Goal: Task Accomplishment & Management: Use online tool/utility

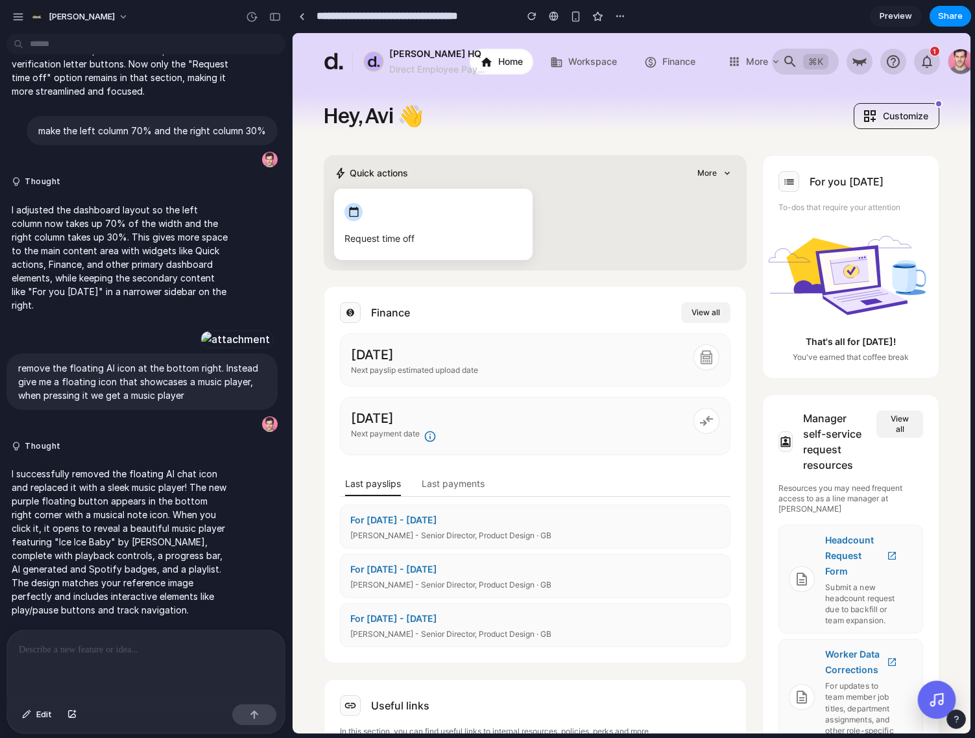
click at [933, 698] on icon at bounding box center [937, 700] width 16 height 16
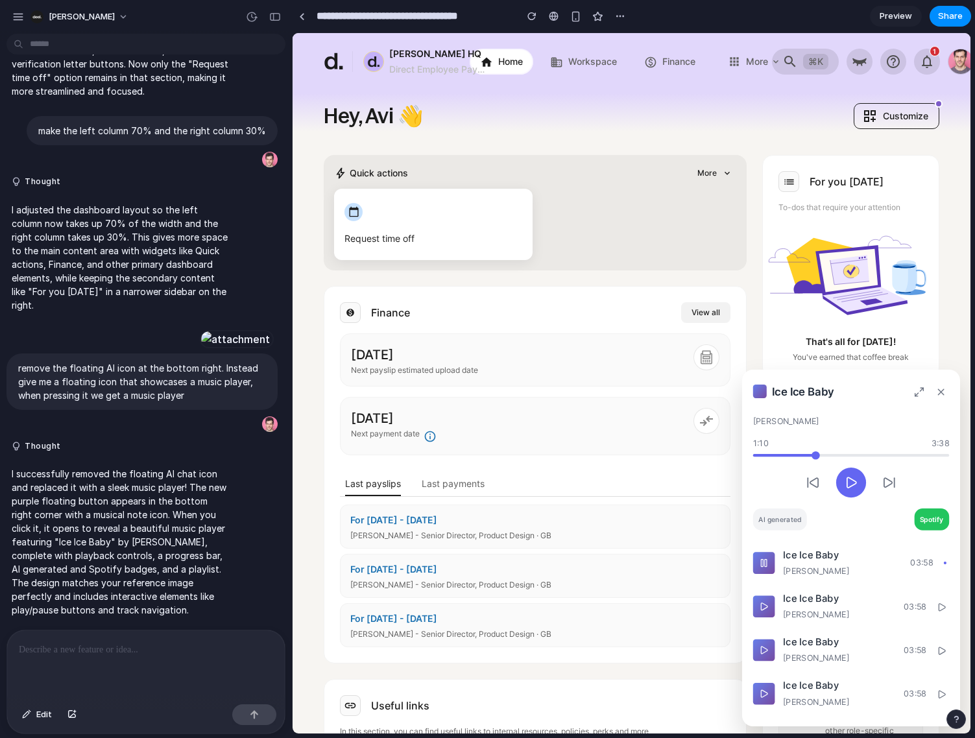
click at [938, 396] on icon at bounding box center [941, 392] width 11 height 11
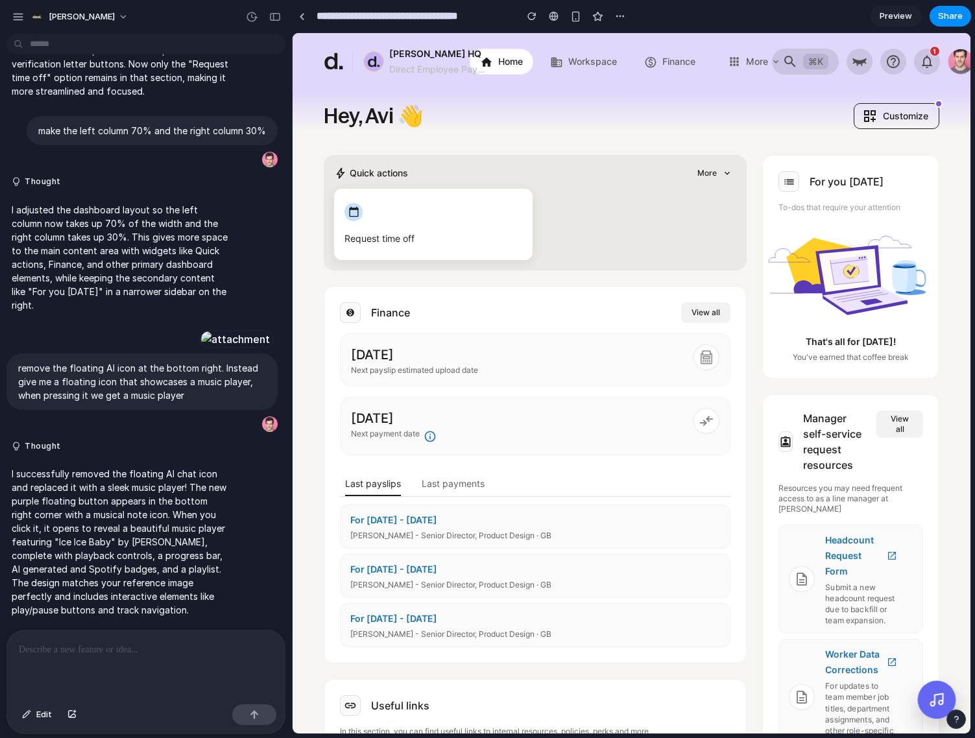
click at [929, 696] on icon at bounding box center [937, 700] width 16 height 16
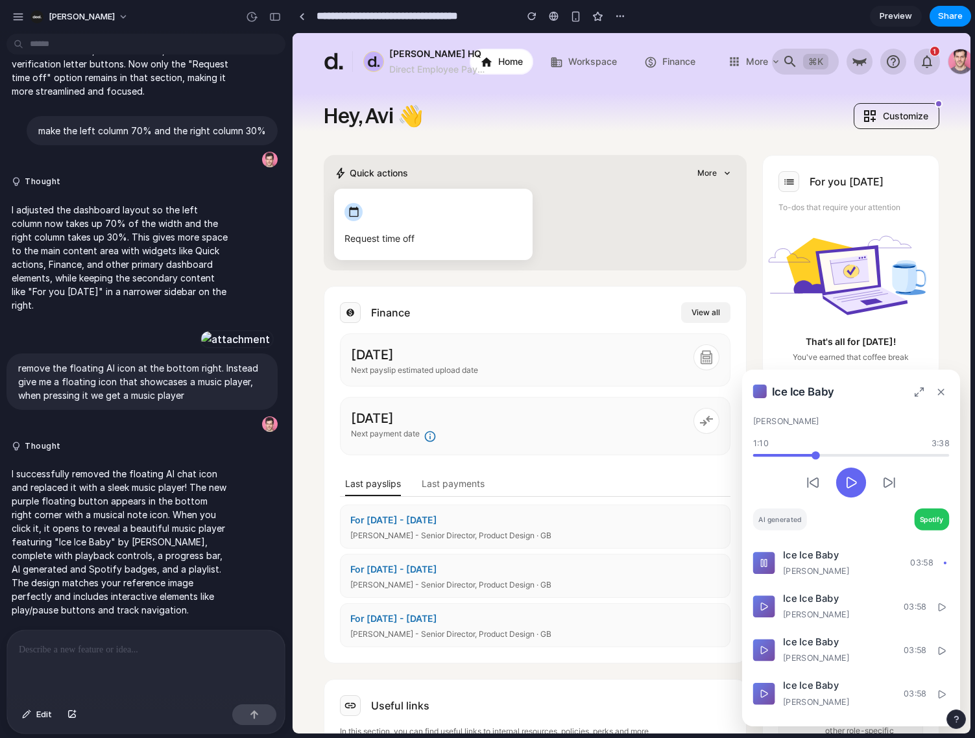
click at [938, 609] on icon at bounding box center [942, 608] width 10 height 10
click at [848, 484] on icon at bounding box center [852, 483] width 14 height 14
click at [848, 488] on icon at bounding box center [852, 483] width 14 height 14
click at [740, 541] on div "Finance View all [DATE] Next payslip estimated upload date [DATE] Next payment …" at bounding box center [535, 475] width 423 height 378
click at [947, 391] on button at bounding box center [941, 392] width 16 height 22
